Goal: Browse casually

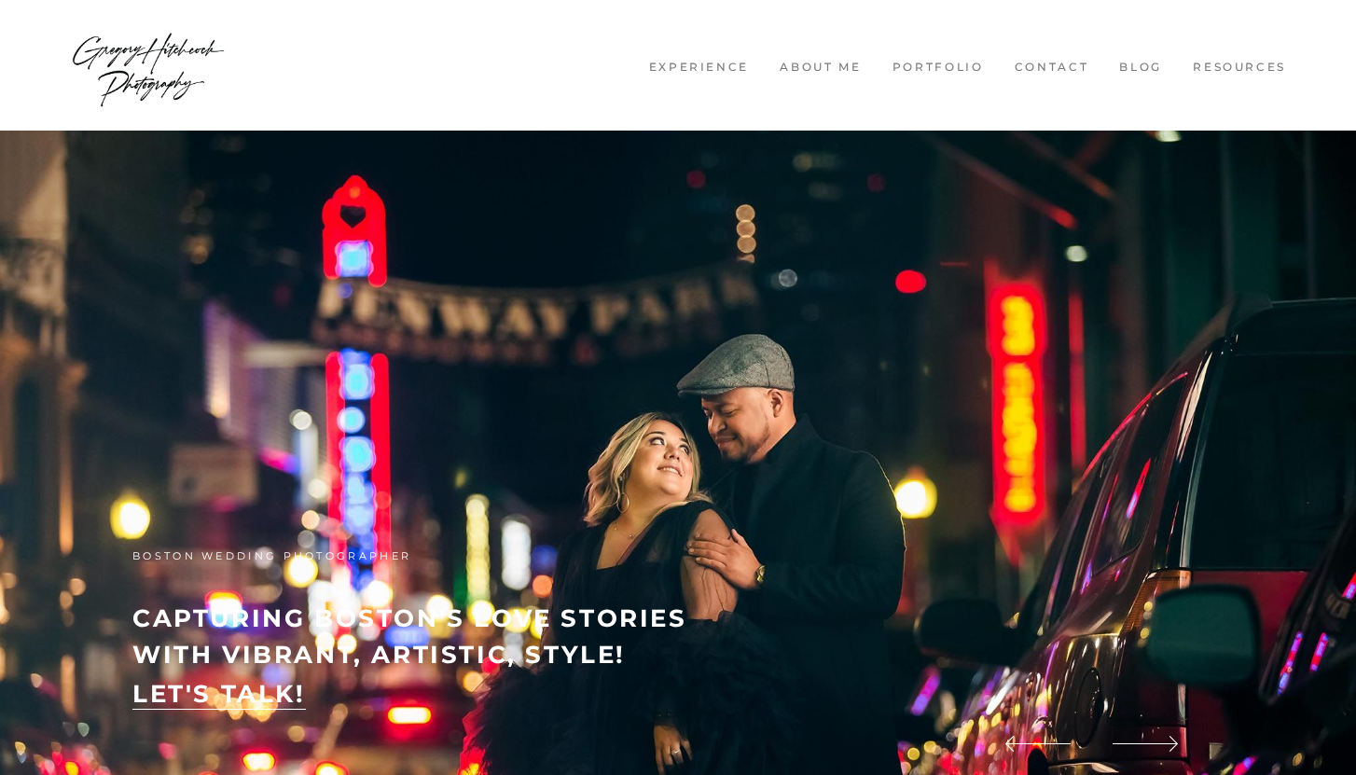
click at [350, 214] on img at bounding box center [678, 472] width 1356 height 682
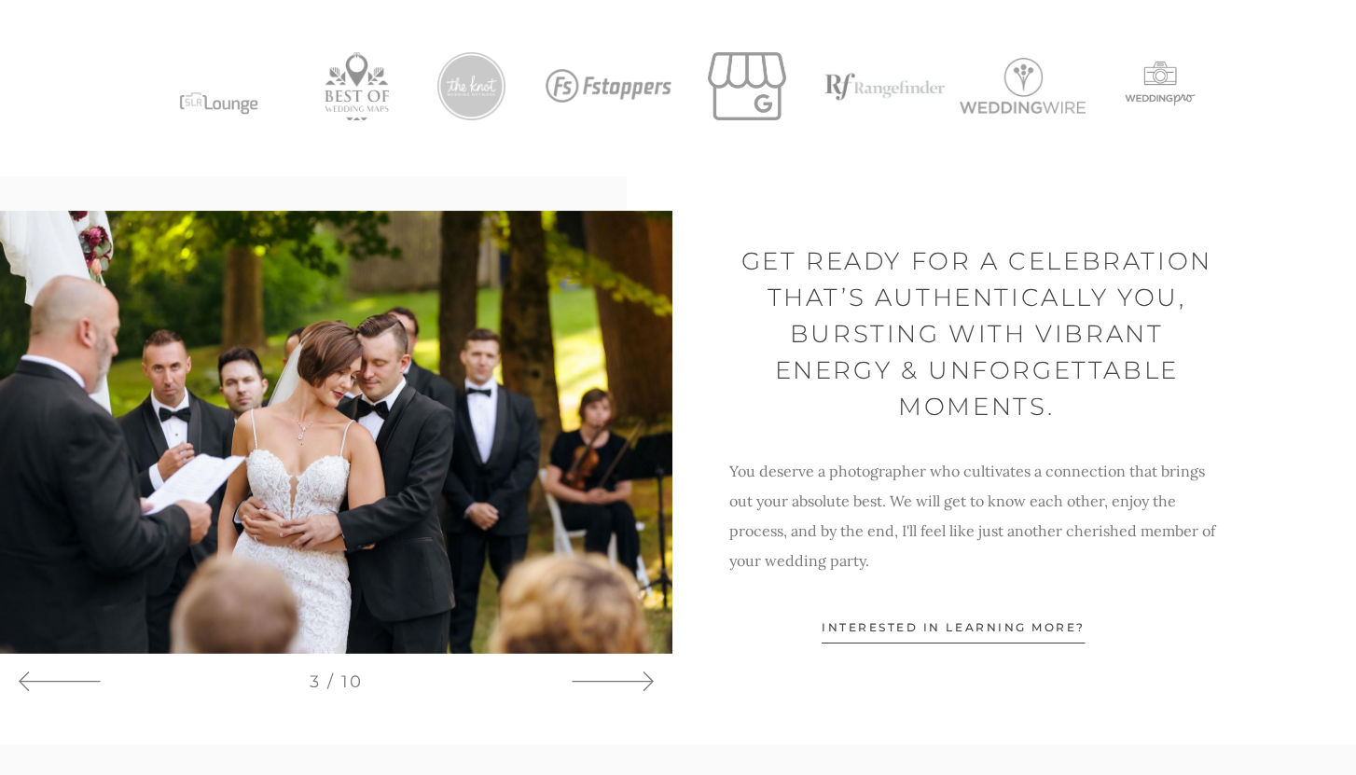
scroll to position [1035, 0]
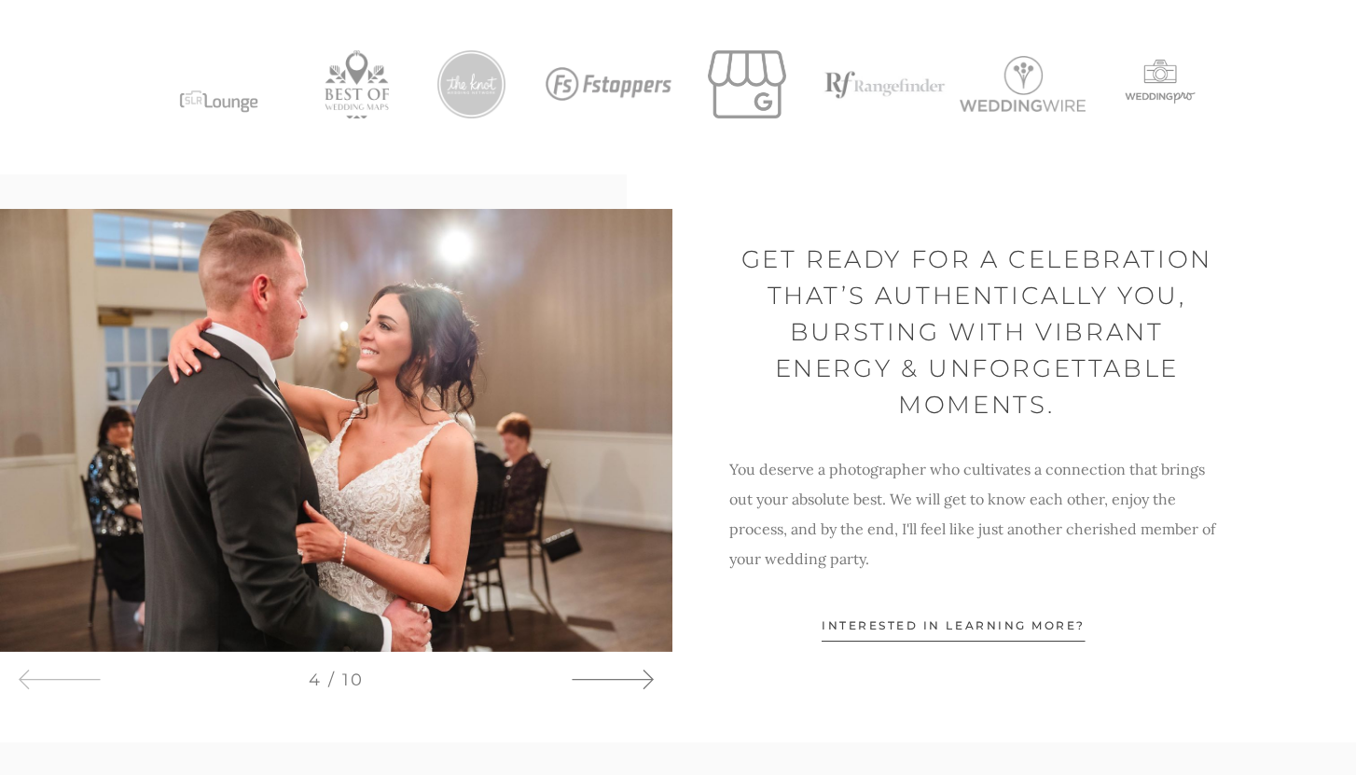
click at [640, 683] on icon at bounding box center [612, 680] width 84 height 28
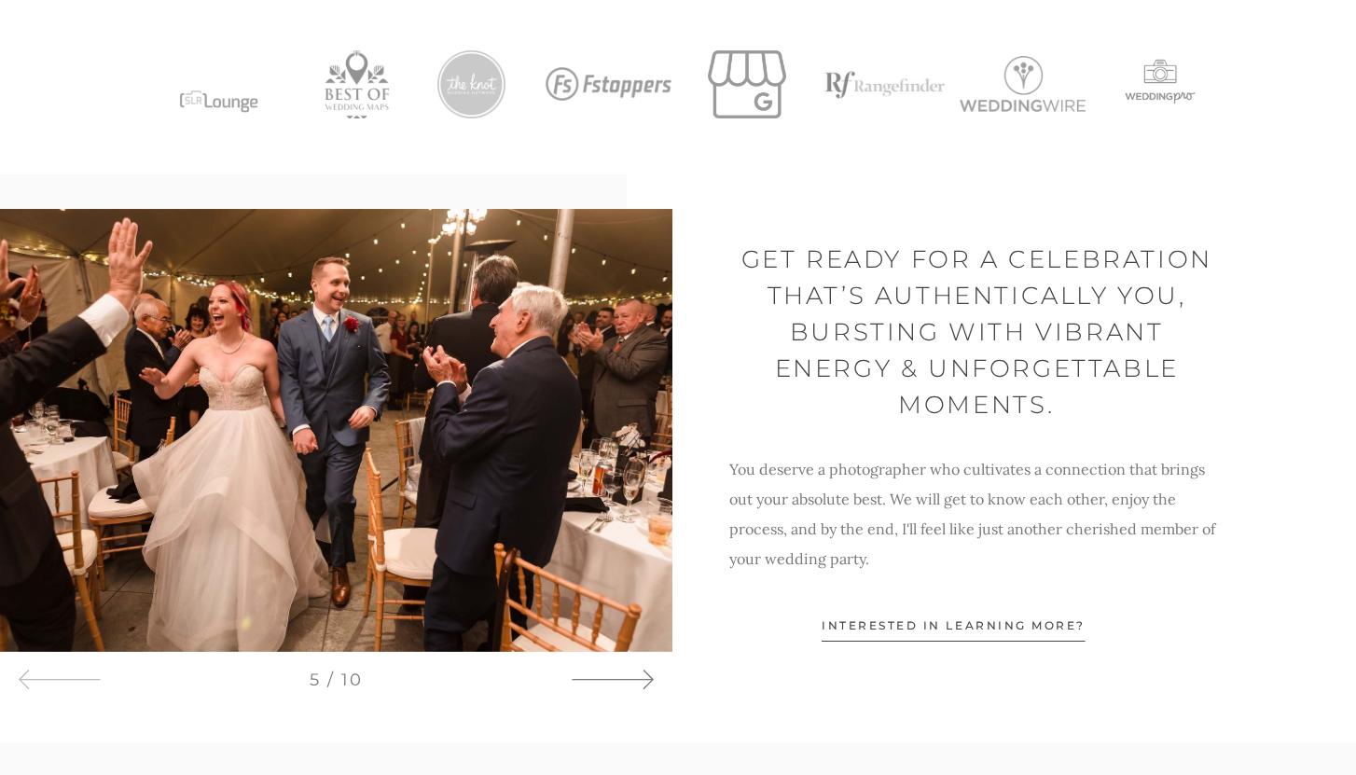
click at [640, 683] on icon at bounding box center [612, 680] width 84 height 28
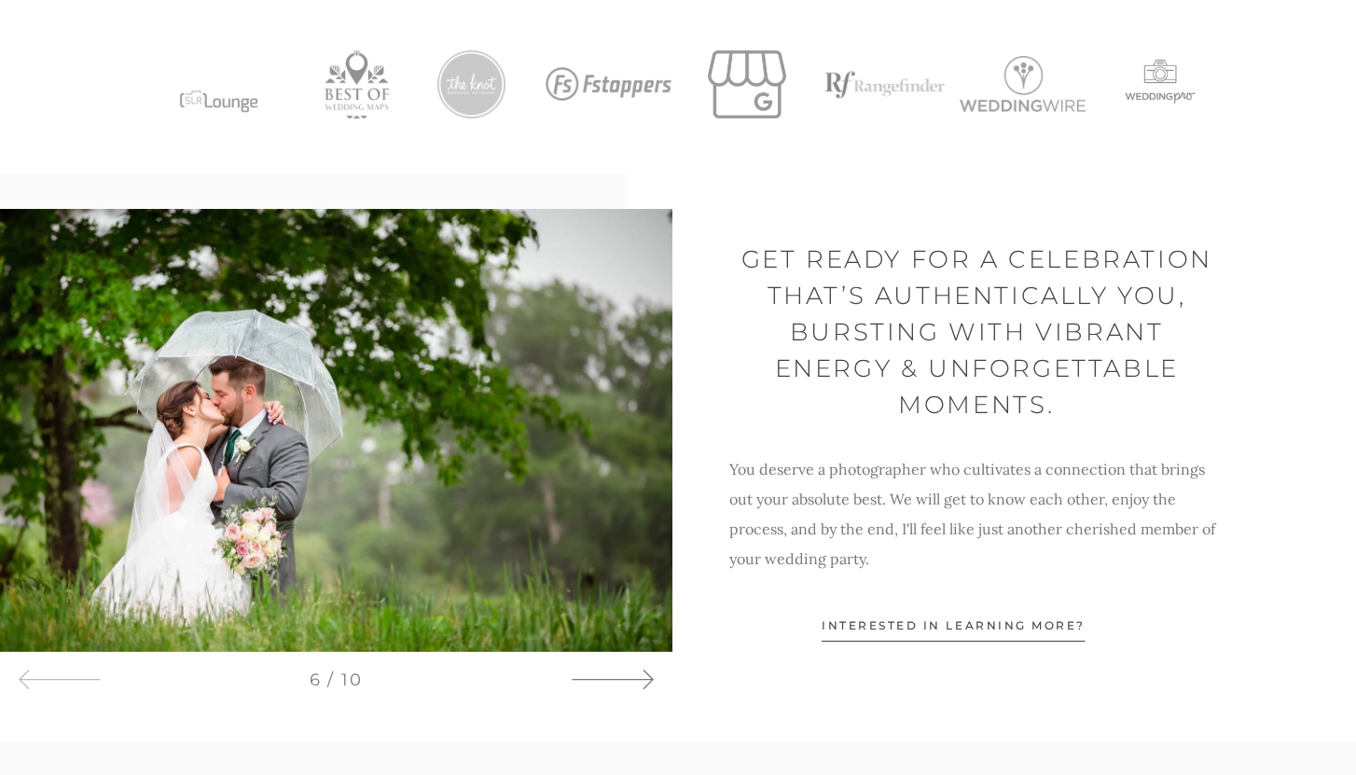
click at [640, 683] on icon at bounding box center [612, 680] width 84 height 28
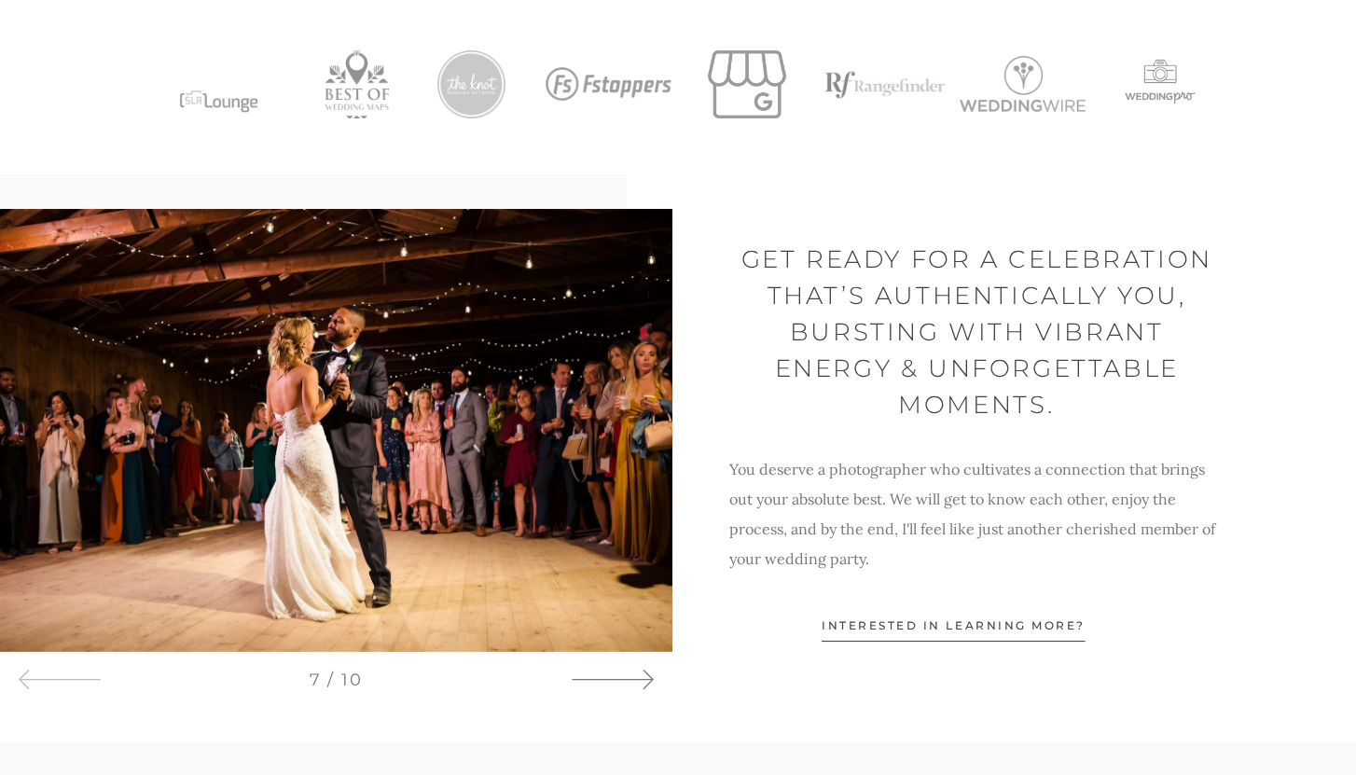
click at [640, 683] on icon at bounding box center [612, 680] width 84 height 28
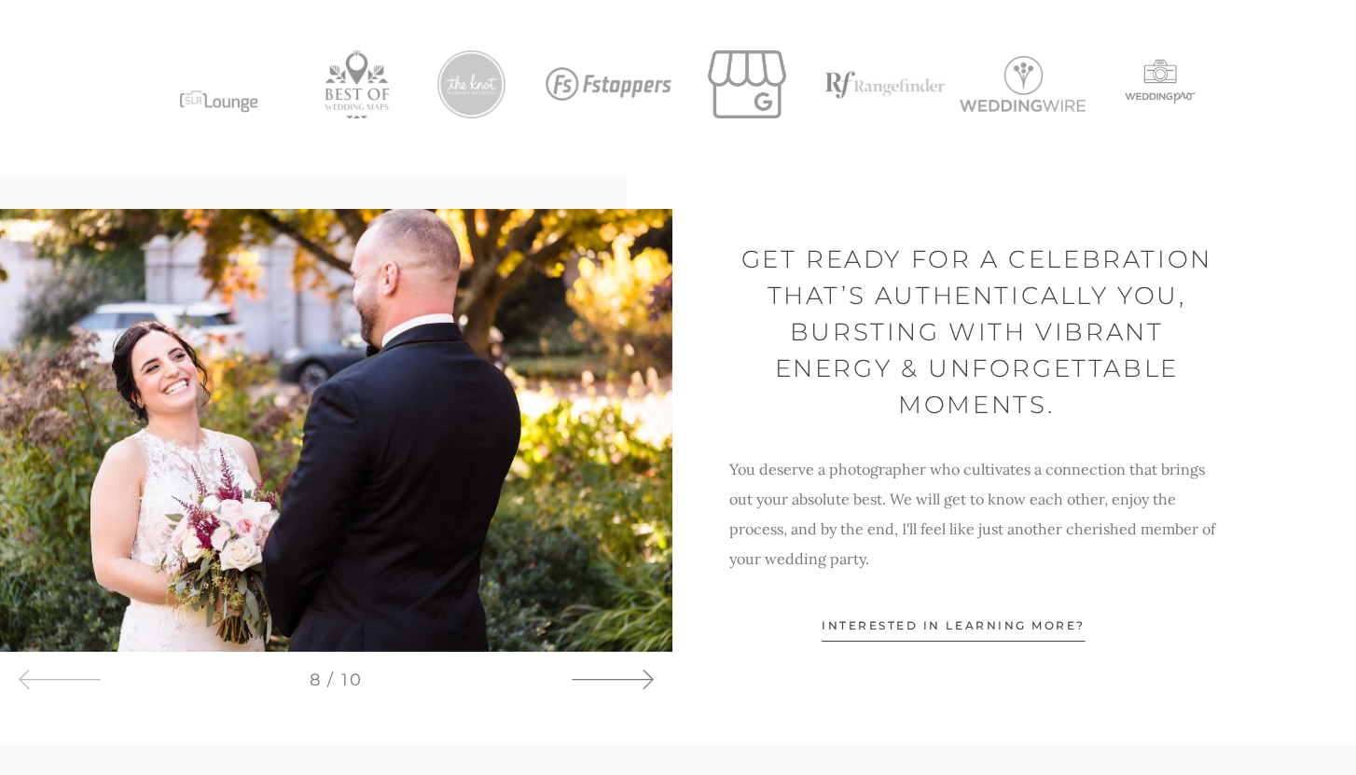
click at [640, 683] on icon at bounding box center [612, 680] width 84 height 28
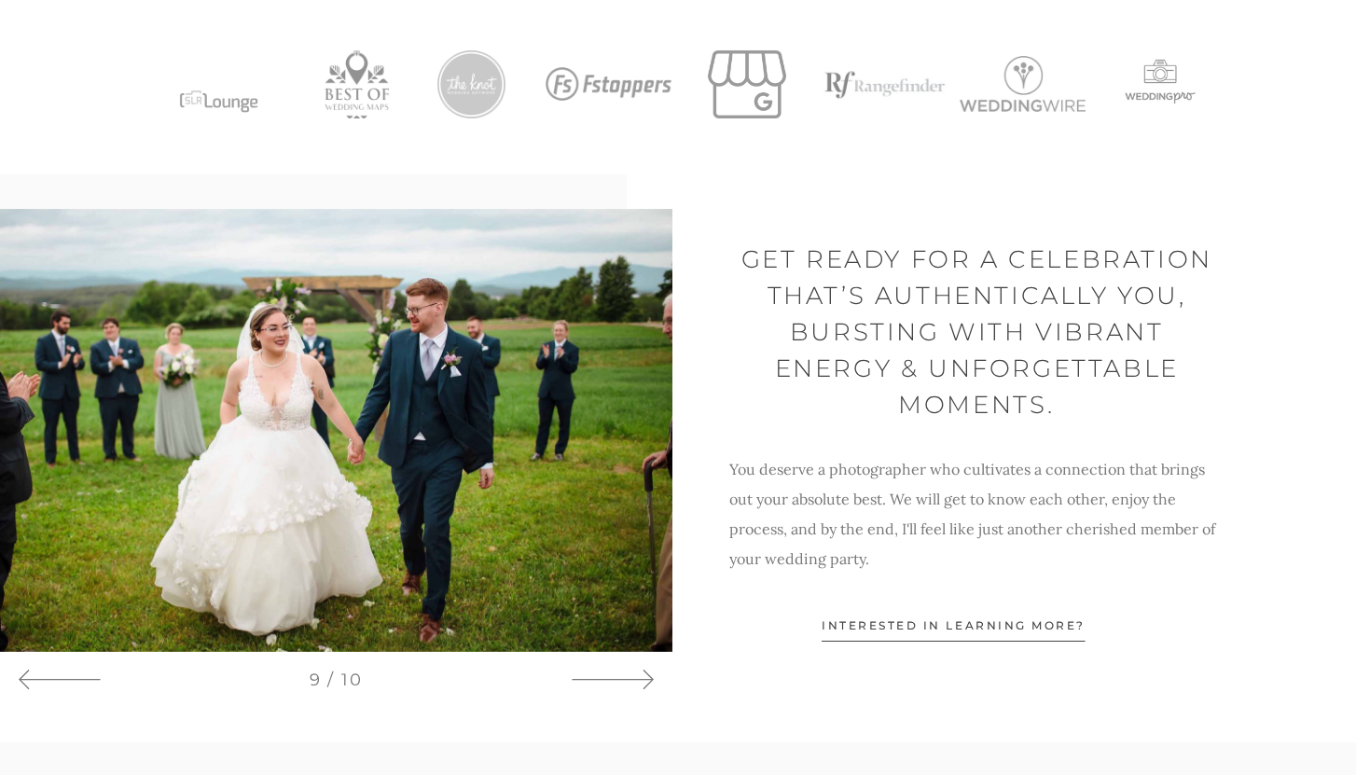
click at [310, 411] on img at bounding box center [336, 430] width 672 height 443
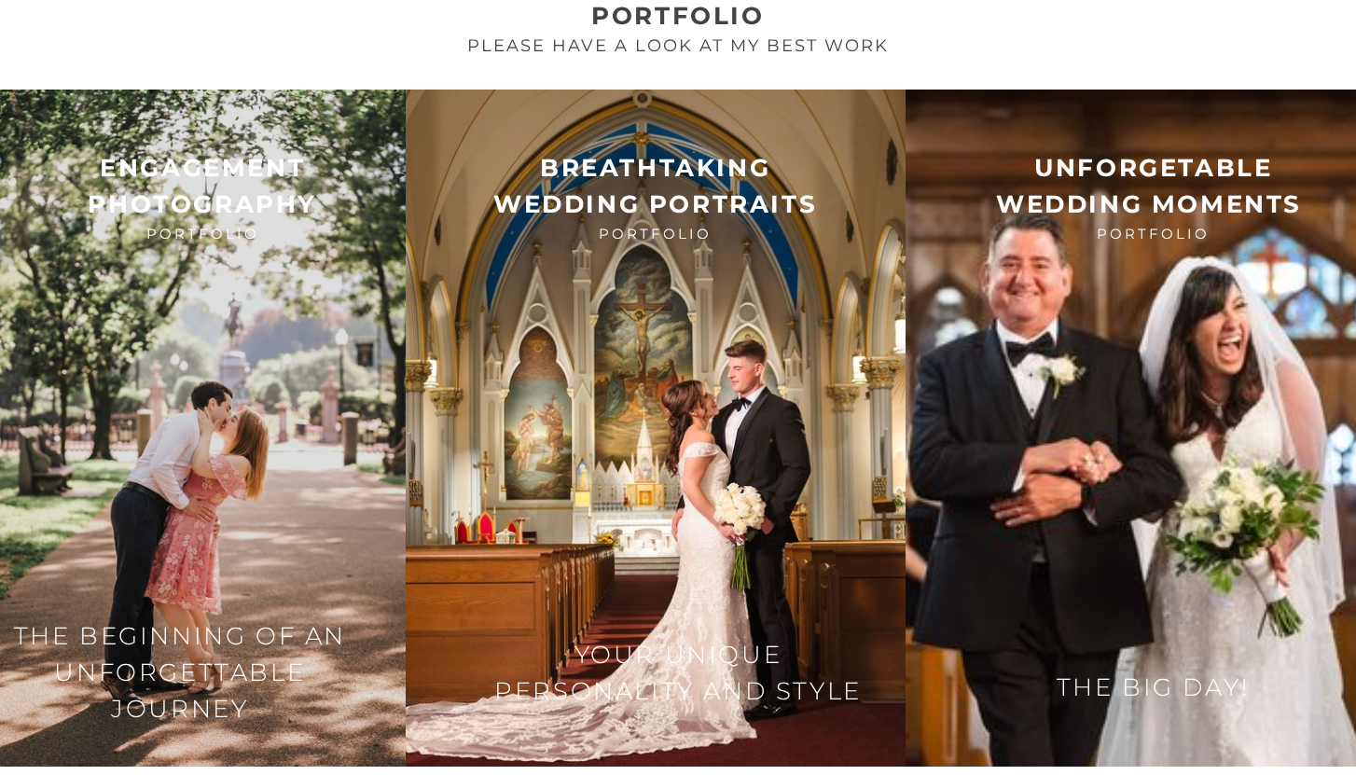
scroll to position [2563, 0]
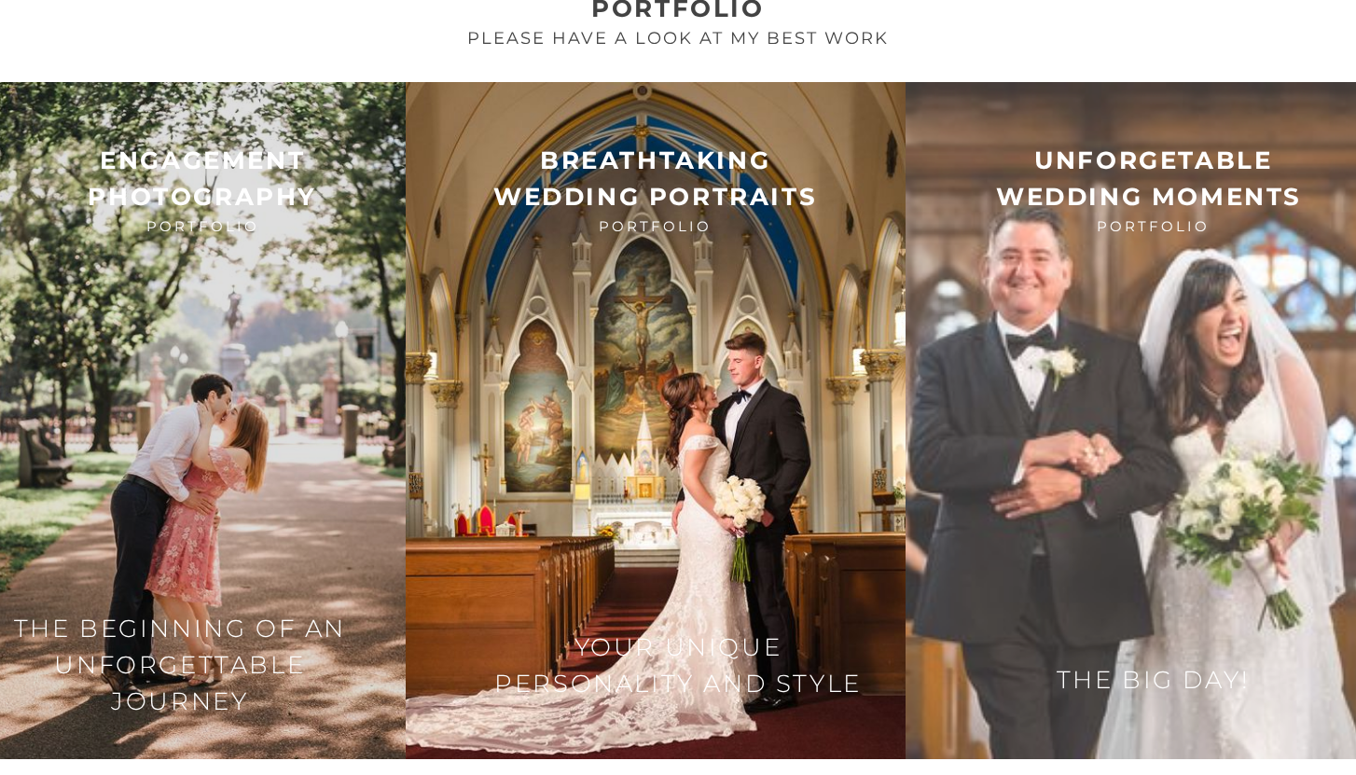
click at [1003, 338] on img at bounding box center [1130, 420] width 450 height 677
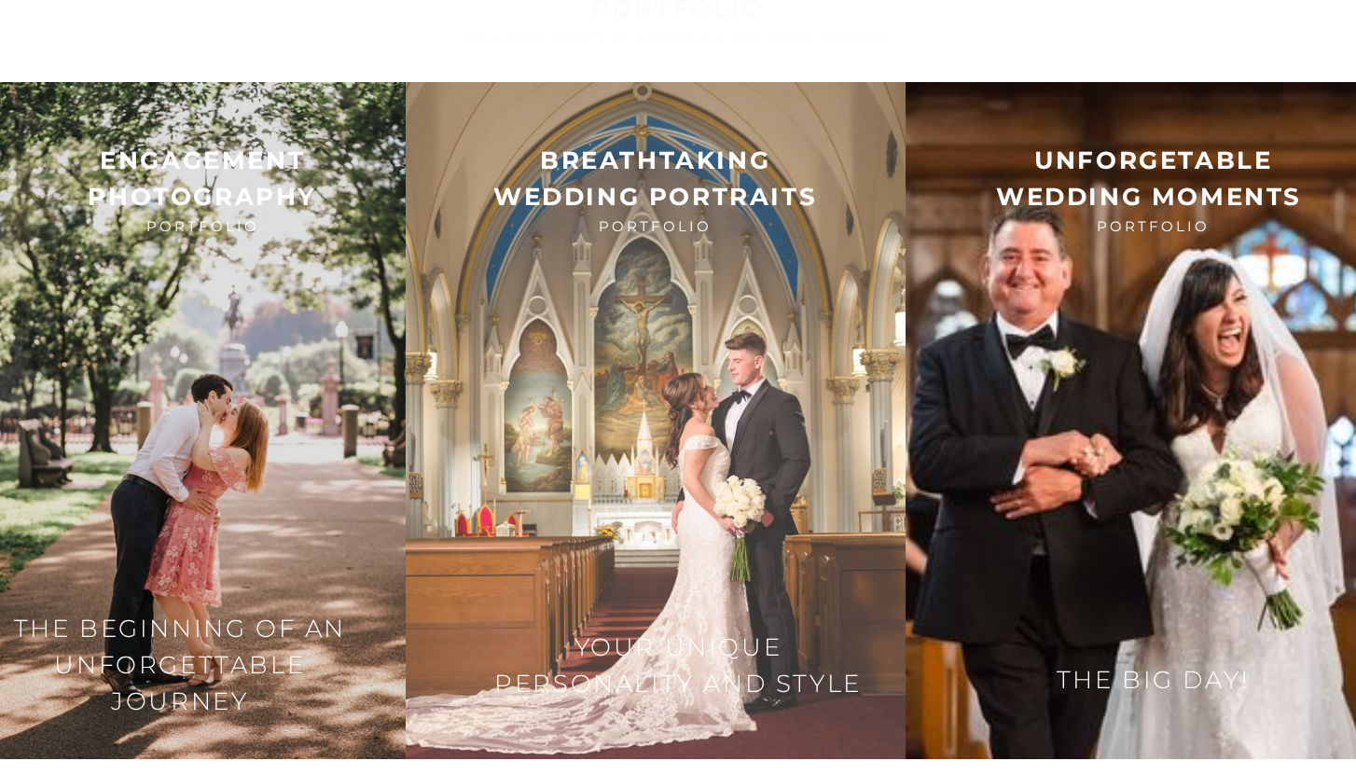
scroll to position [2552, 0]
click at [637, 437] on img at bounding box center [656, 420] width 500 height 677
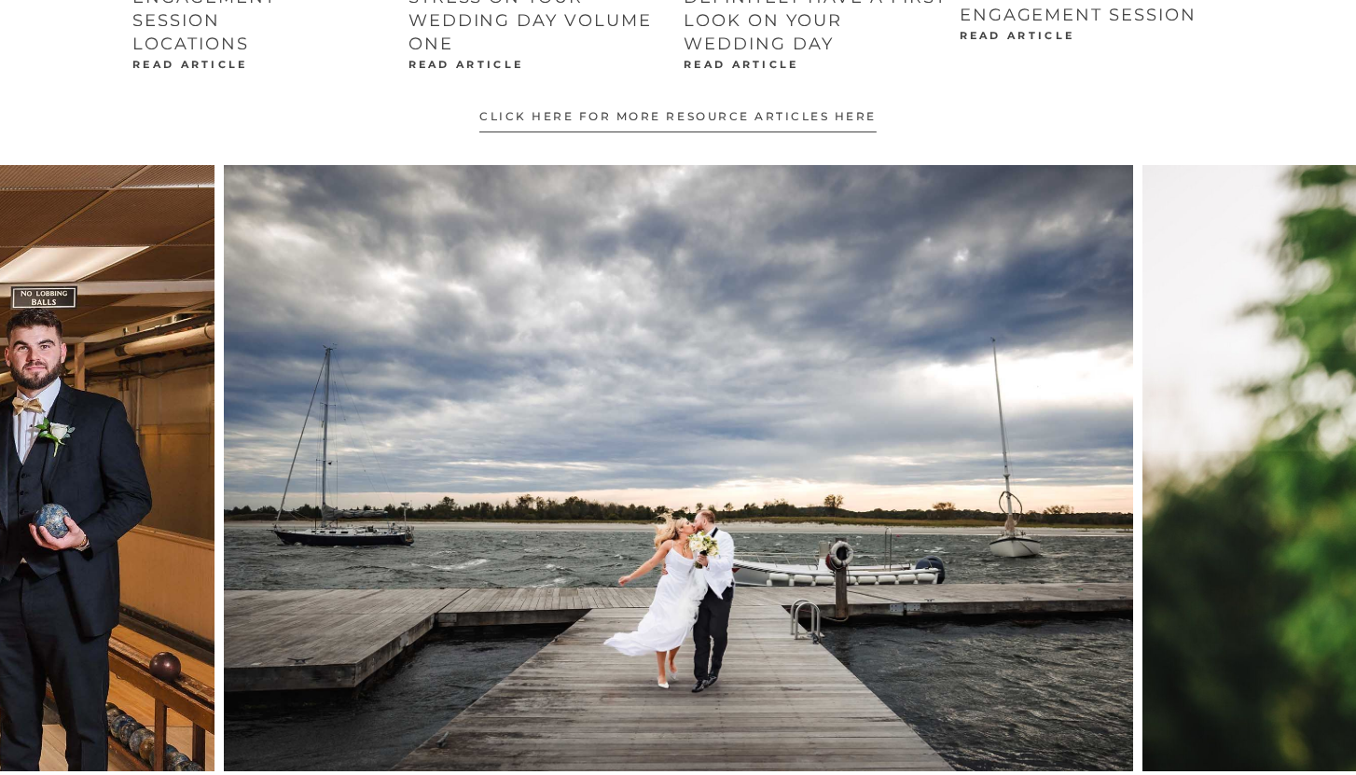
scroll to position [3739, 0]
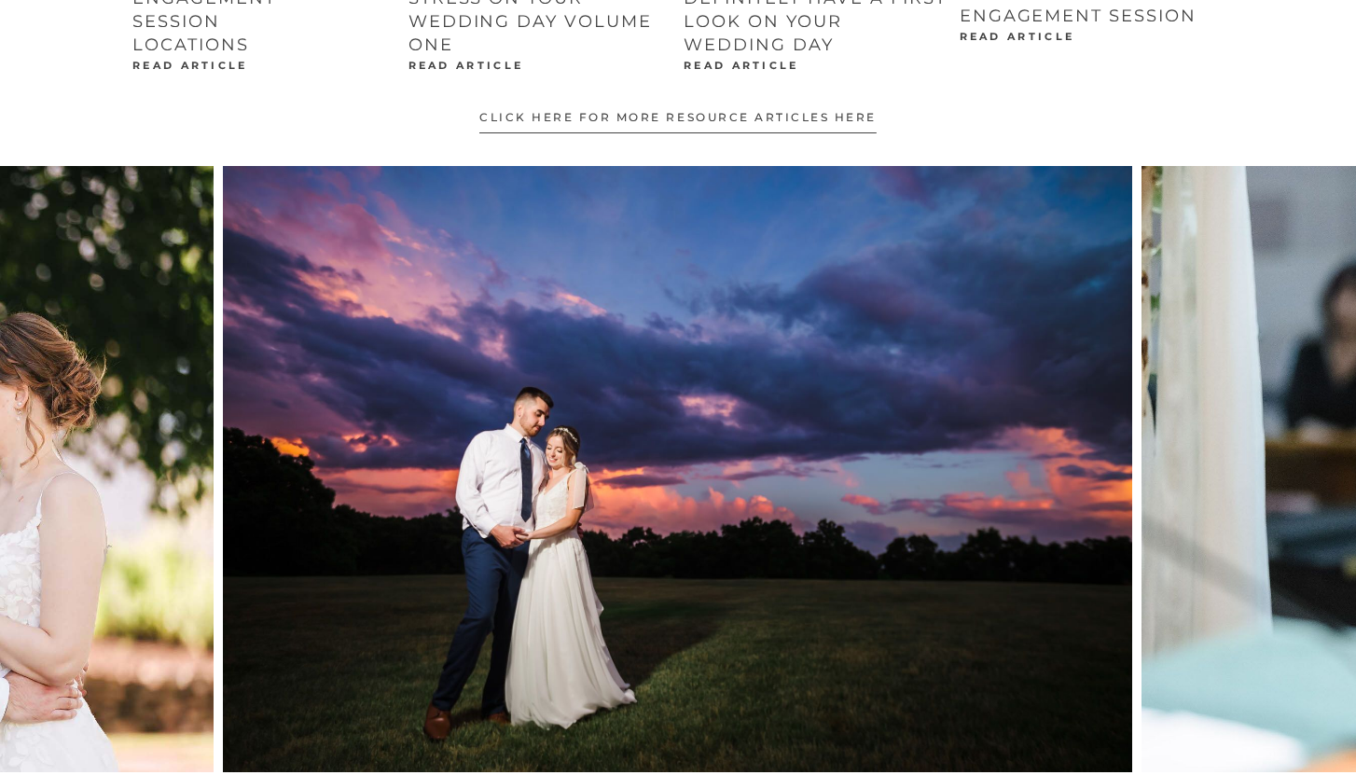
scroll to position [3751, 0]
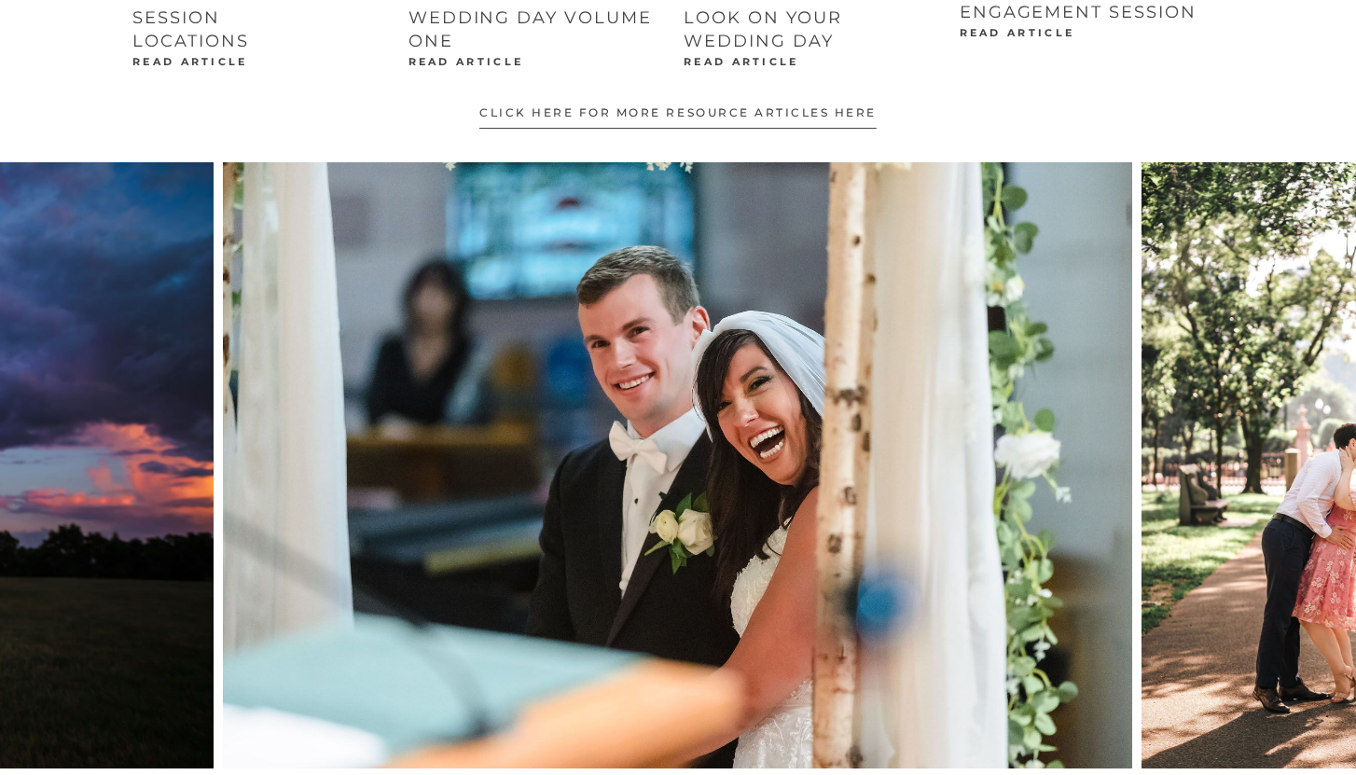
scroll to position [3739, 0]
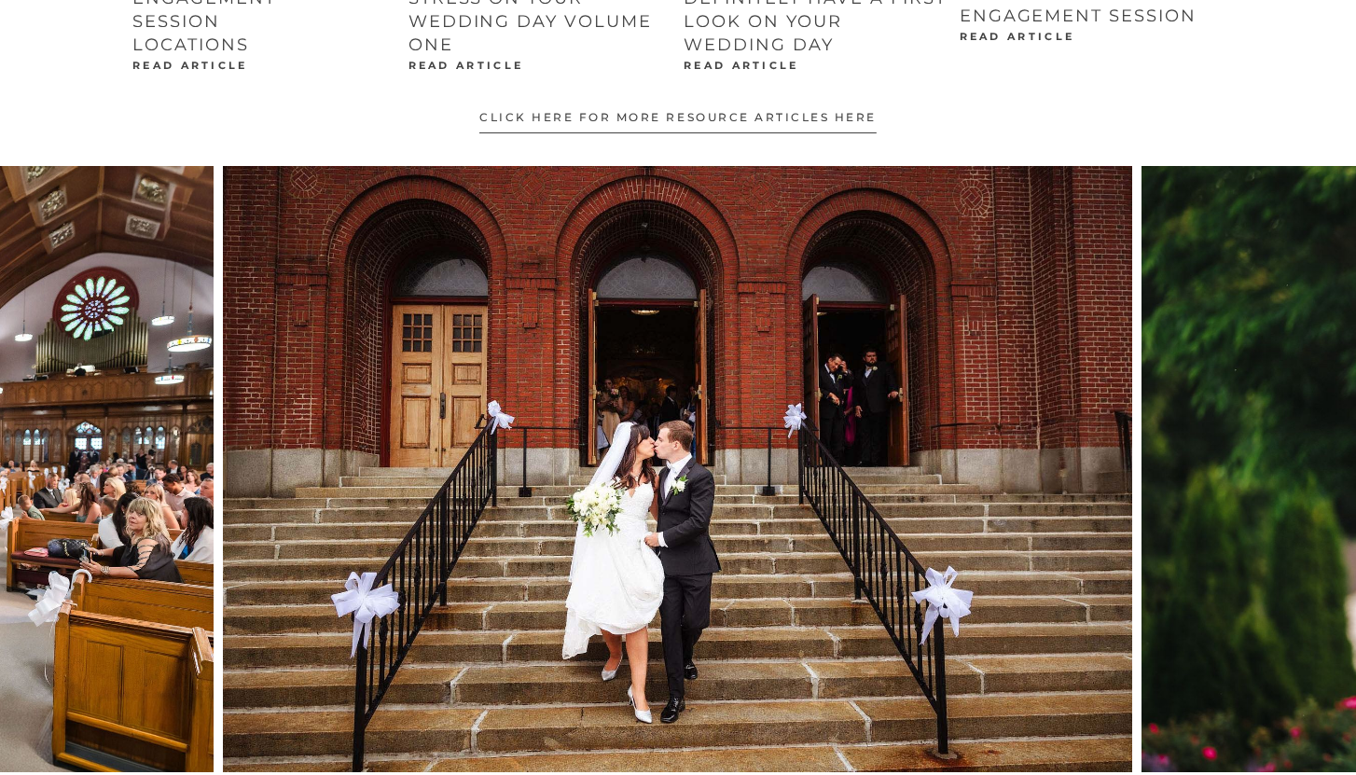
scroll to position [3751, 0]
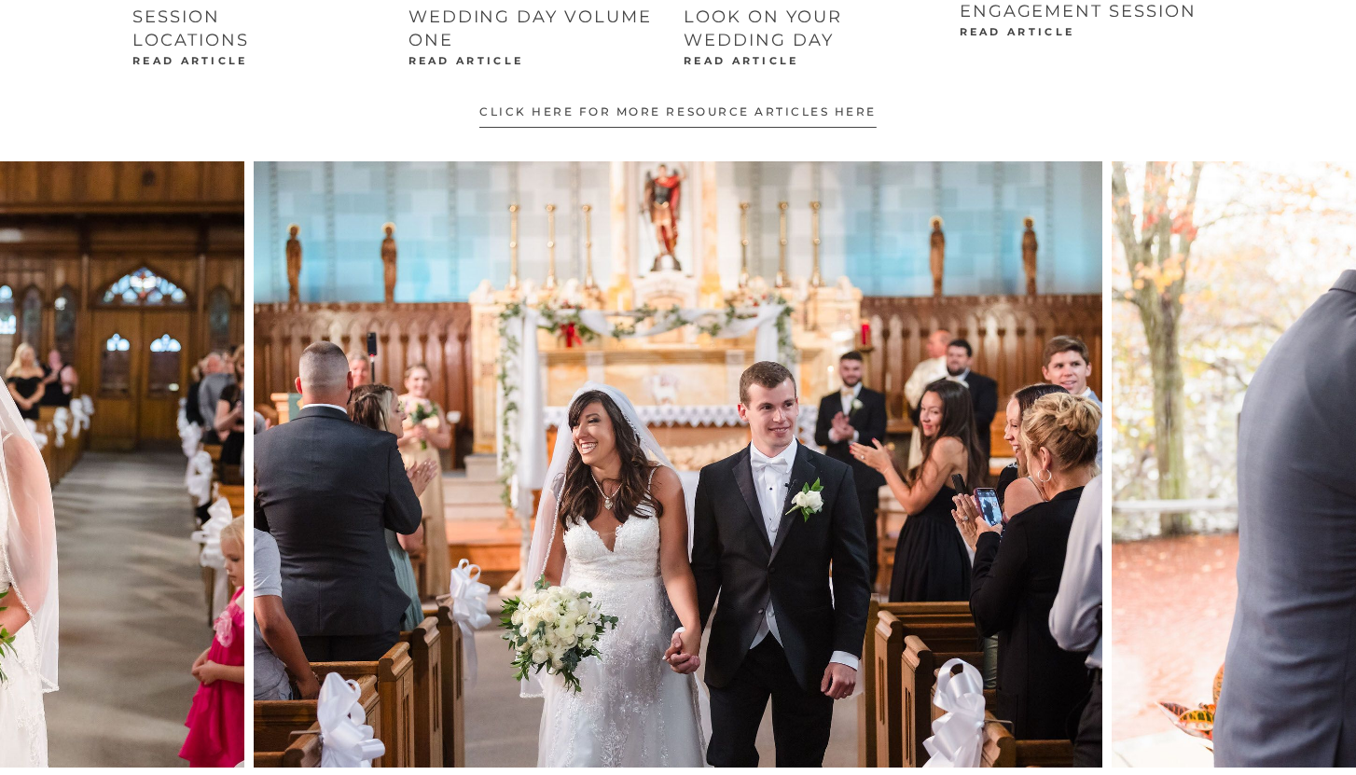
scroll to position [3739, 0]
